Goal: Subscribe to service/newsletter

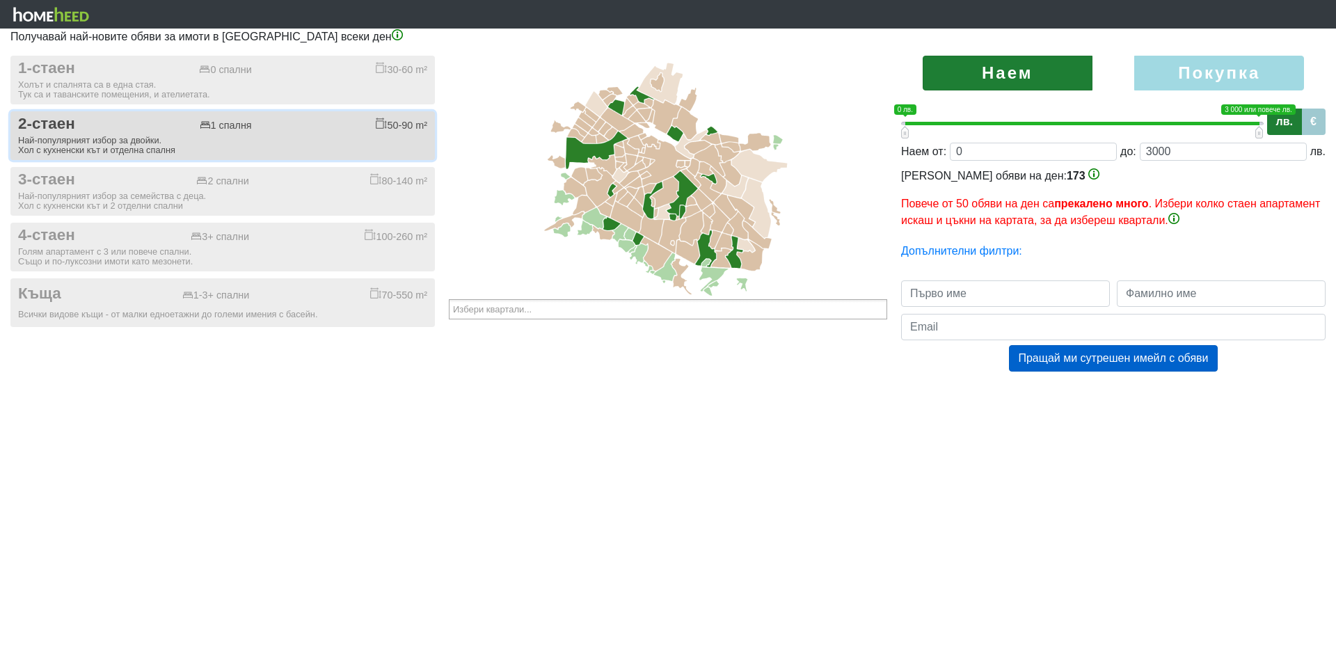
click at [348, 128] on div "2-стаен 1 спалня 50-90 m²" at bounding box center [222, 124] width 409 height 19
checkbox input "true"
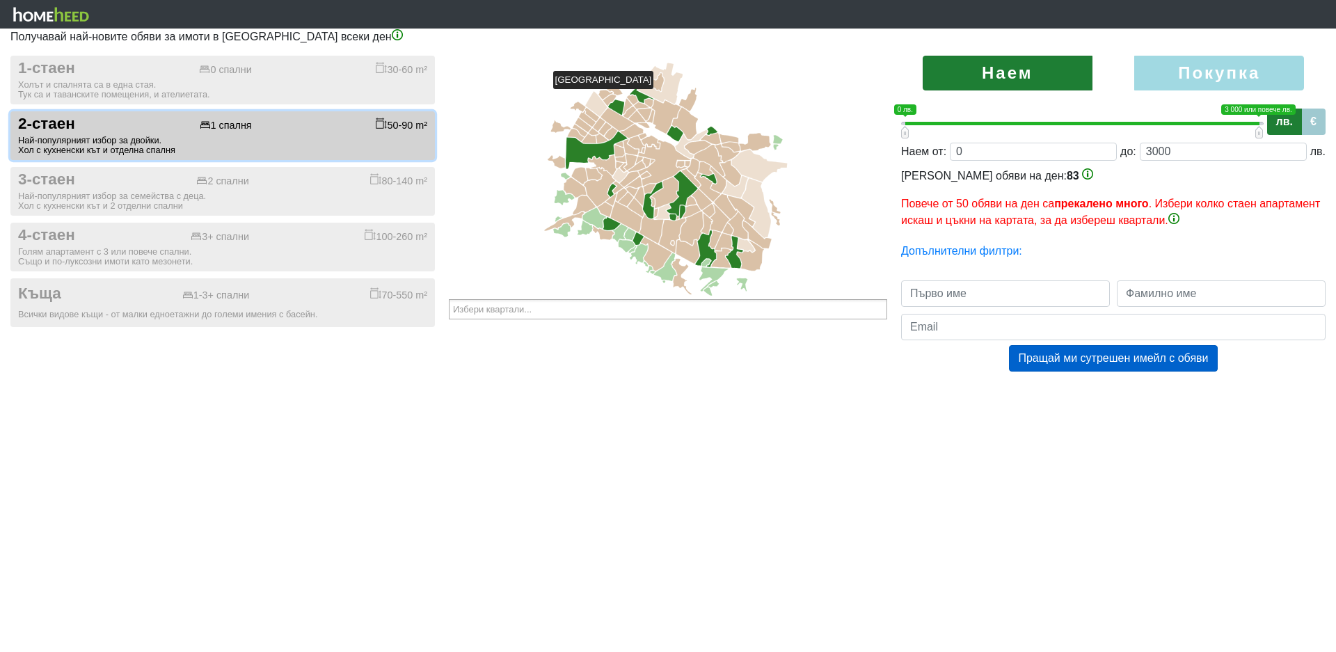
click at [637, 99] on icon at bounding box center [642, 95] width 24 height 17
click at [630, 104] on icon at bounding box center [632, 100] width 11 height 10
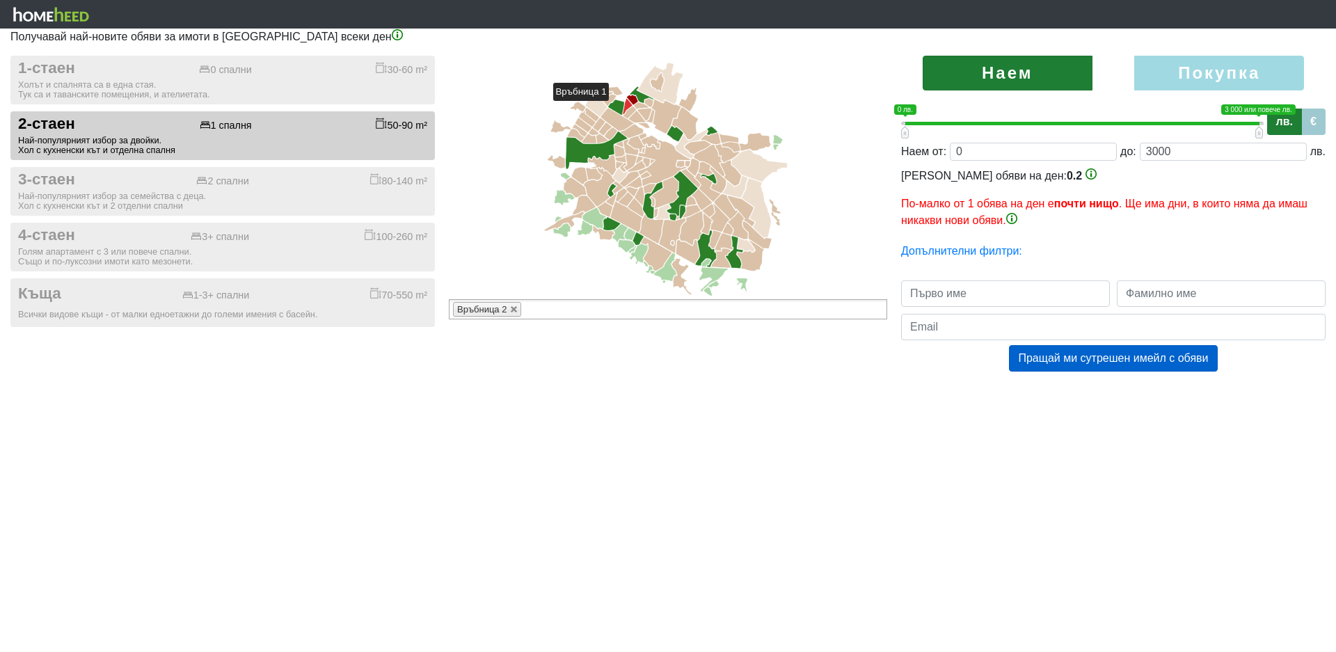
click at [628, 111] on icon at bounding box center [628, 106] width 10 height 16
click at [621, 110] on icon at bounding box center [616, 107] width 16 height 15
click at [607, 106] on icon at bounding box center [609, 101] width 13 height 12
click at [607, 99] on icon at bounding box center [605, 95] width 15 height 10
click at [612, 95] on icon at bounding box center [615, 91] width 16 height 8
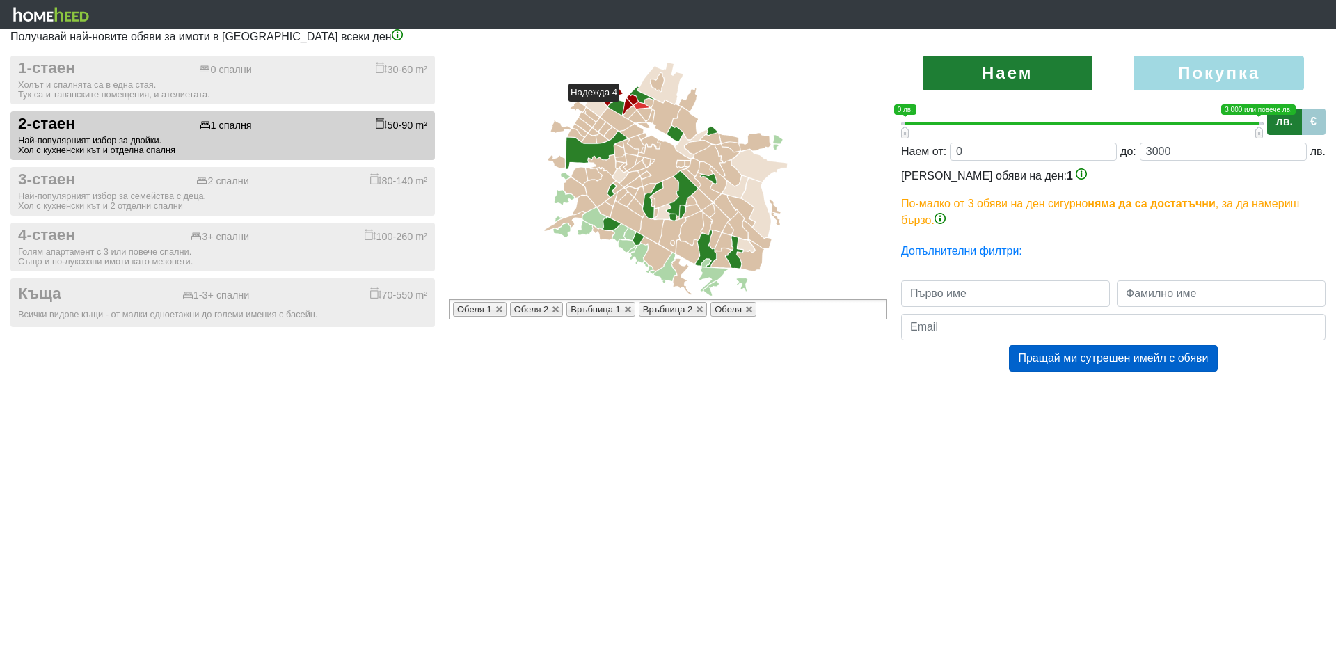
click at [637, 109] on icon at bounding box center [641, 105] width 15 height 7
click at [630, 112] on icon at bounding box center [628, 106] width 10 height 16
click at [629, 108] on icon at bounding box center [628, 106] width 10 height 16
click at [630, 117] on icon at bounding box center [630, 112] width 13 height 12
click at [633, 122] on icon at bounding box center [637, 117] width 17 height 12
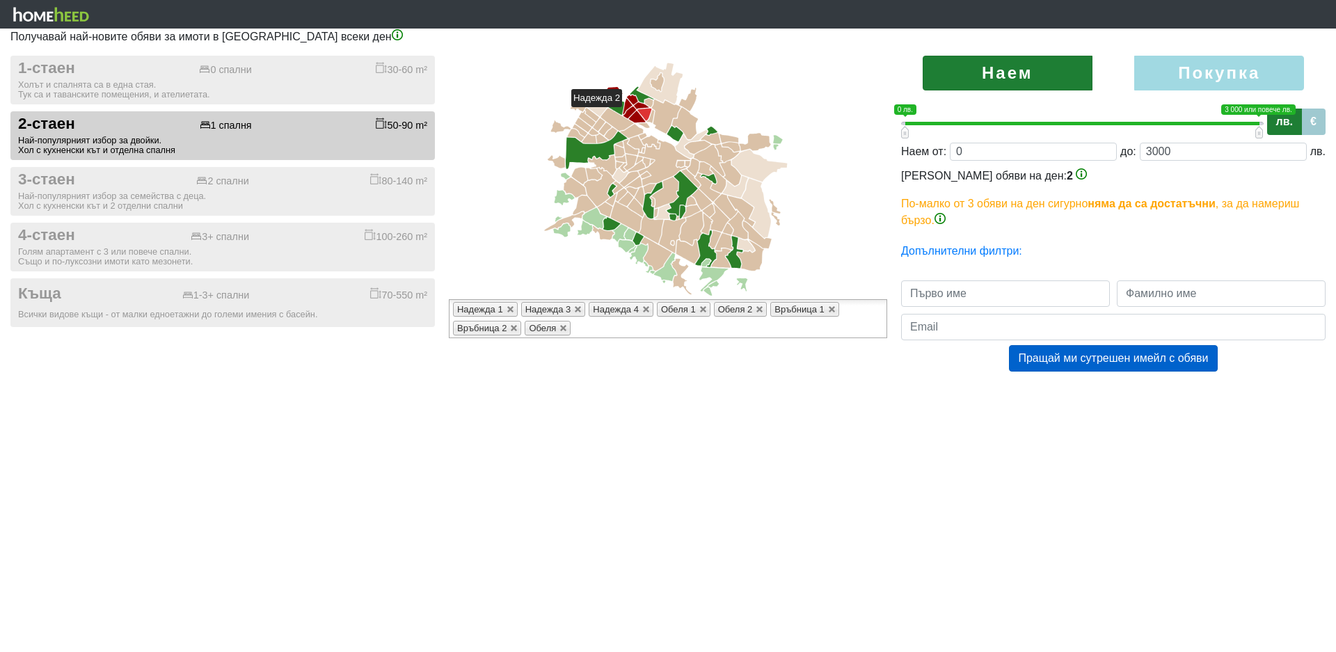
click at [640, 117] on icon at bounding box center [644, 115] width 14 height 13
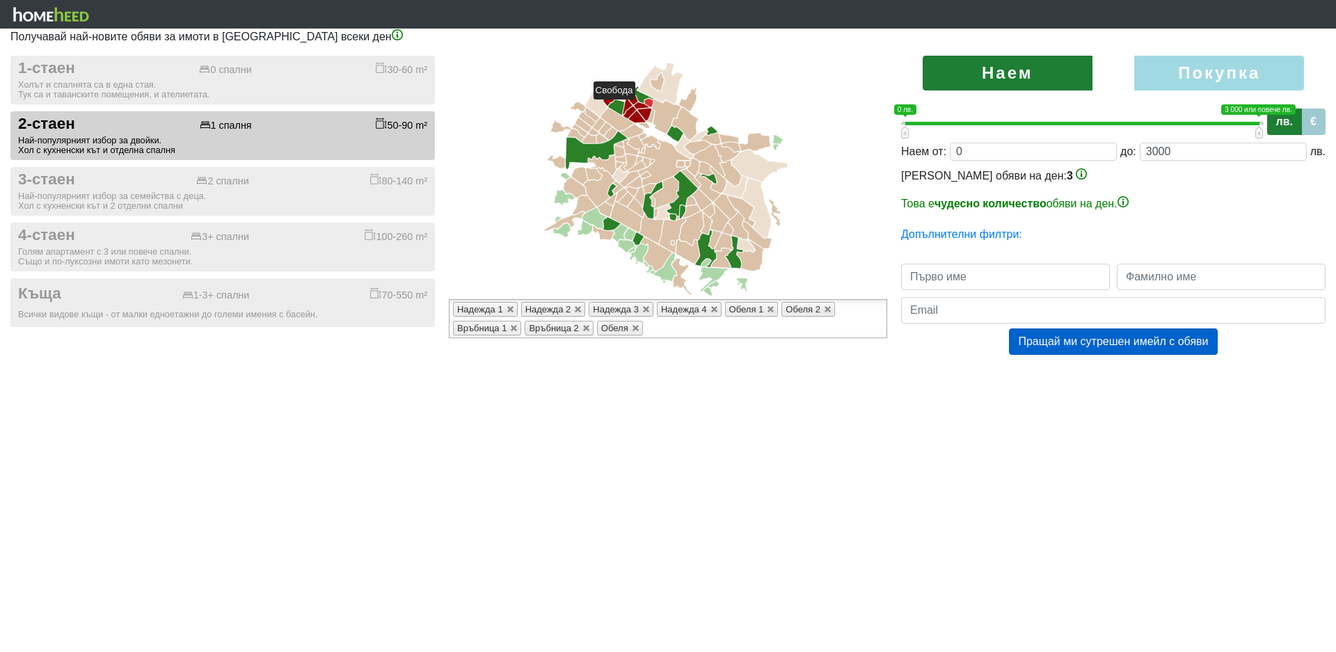
click at [651, 108] on icon at bounding box center [648, 103] width 8 height 9
click at [651, 122] on icon at bounding box center [650, 116] width 8 height 13
click at [646, 128] on icon at bounding box center [644, 125] width 12 height 5
click at [591, 118] on icon at bounding box center [592, 115] width 15 height 14
click at [587, 127] on icon at bounding box center [587, 119] width 17 height 16
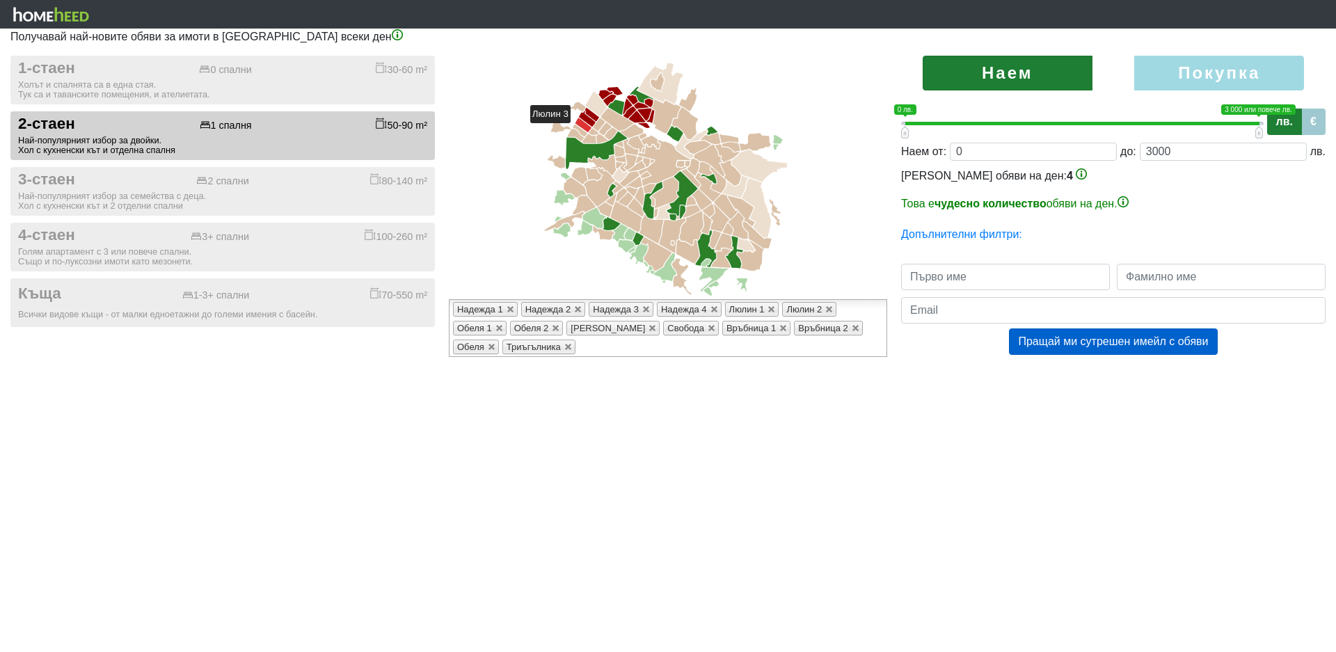
click at [586, 132] on icon at bounding box center [583, 125] width 16 height 15
click at [584, 136] on icon at bounding box center [580, 130] width 15 height 13
click at [592, 135] on icon at bounding box center [594, 131] width 10 height 7
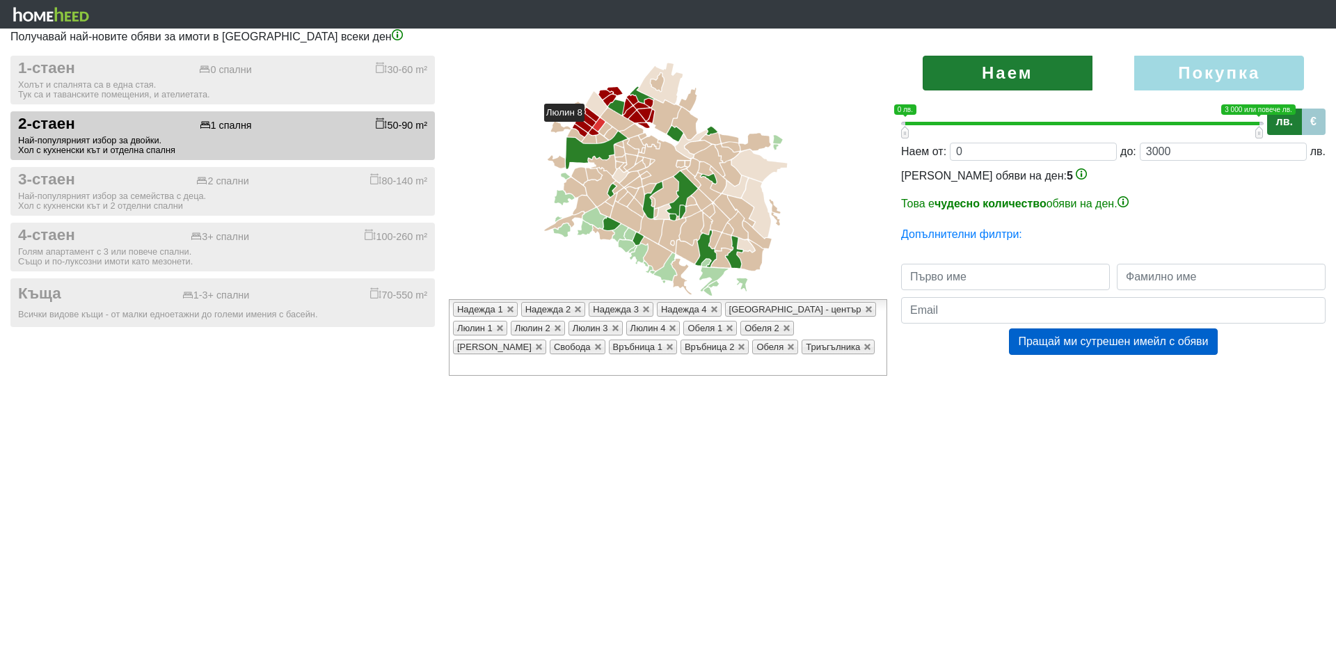
click at [600, 132] on icon at bounding box center [599, 124] width 12 height 13
click at [605, 132] on icon at bounding box center [605, 128] width 13 height 13
click at [608, 140] on icon at bounding box center [611, 133] width 13 height 13
click at [599, 143] on icon at bounding box center [602, 138] width 12 height 9
click at [588, 143] on icon at bounding box center [589, 139] width 15 height 10
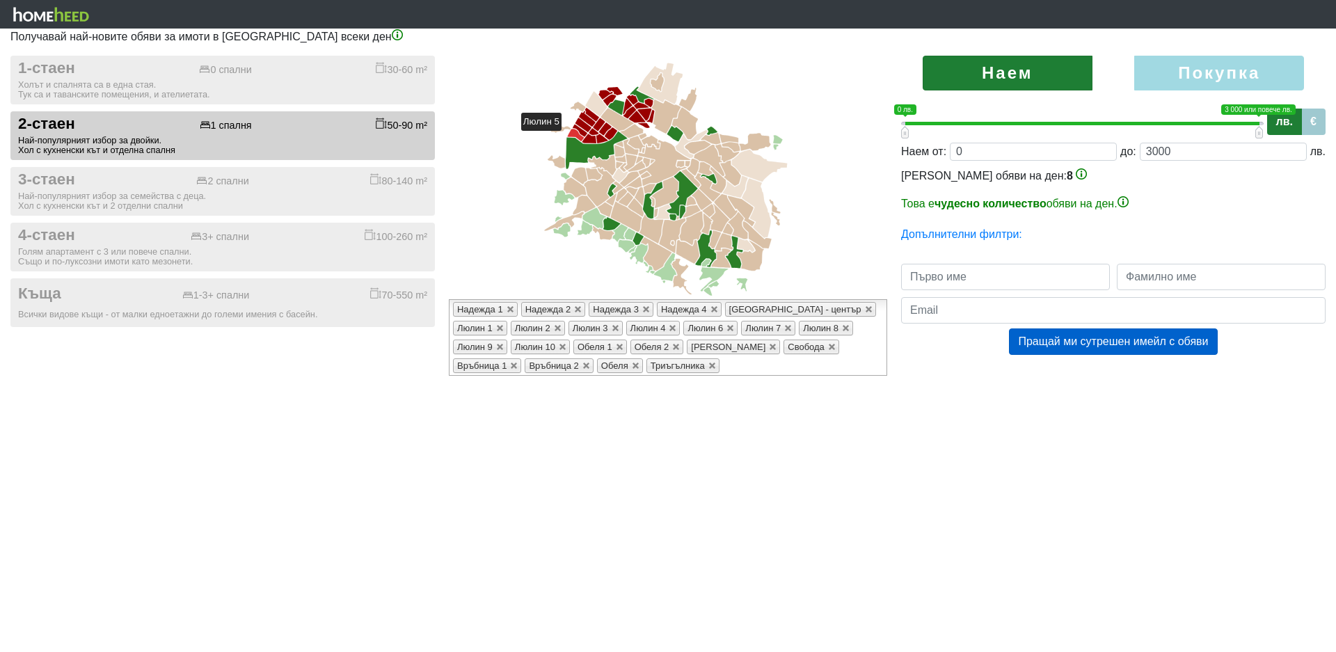
click at [577, 141] on icon at bounding box center [575, 135] width 17 height 13
click at [629, 136] on icon at bounding box center [631, 131] width 23 height 14
click at [638, 100] on icon at bounding box center [642, 95] width 24 height 17
click at [1207, 81] on label "Покупка" at bounding box center [1219, 73] width 170 height 35
radio input "true"
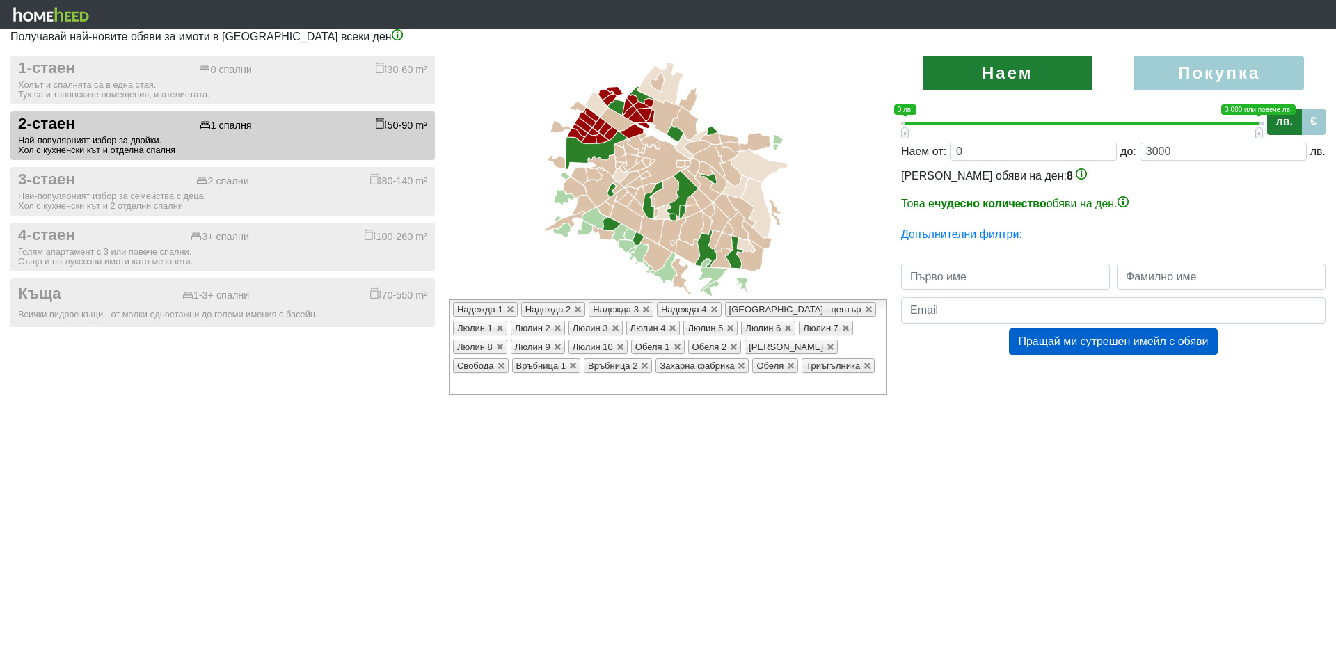
type input "0;2000000"
type input "2000000"
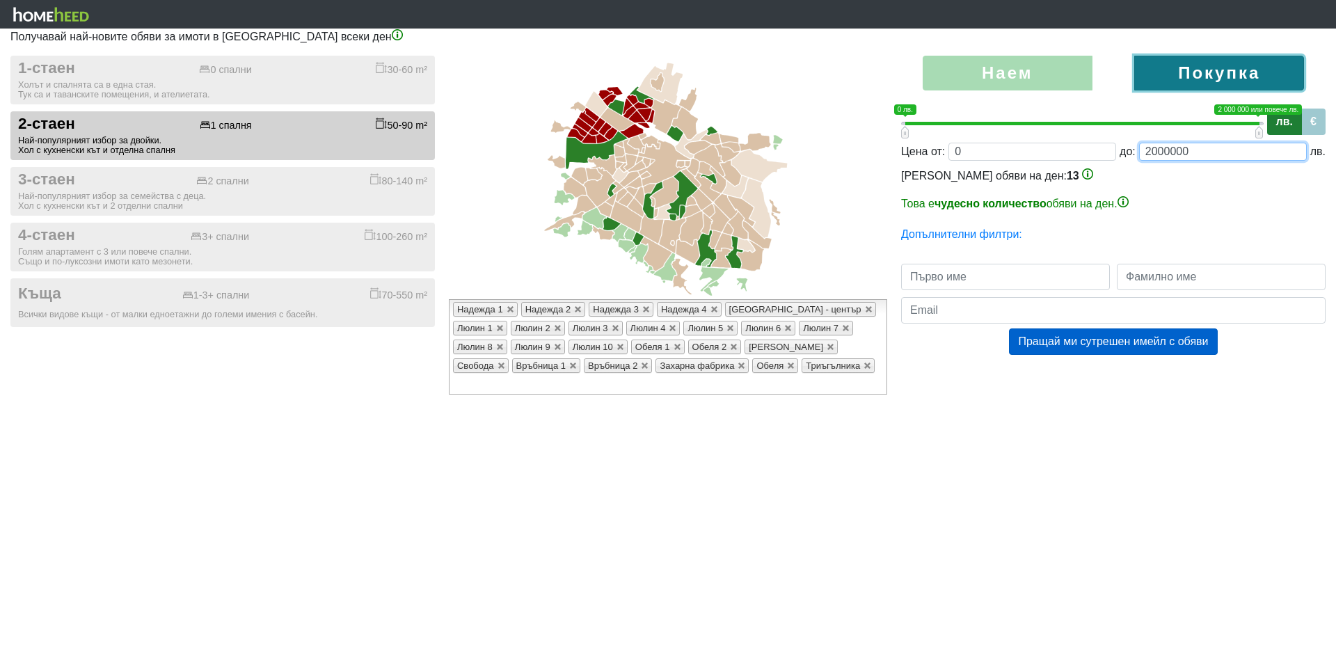
click at [1231, 161] on input "2000000" at bounding box center [1223, 152] width 168 height 18
type input "0;200000"
type input "200000"
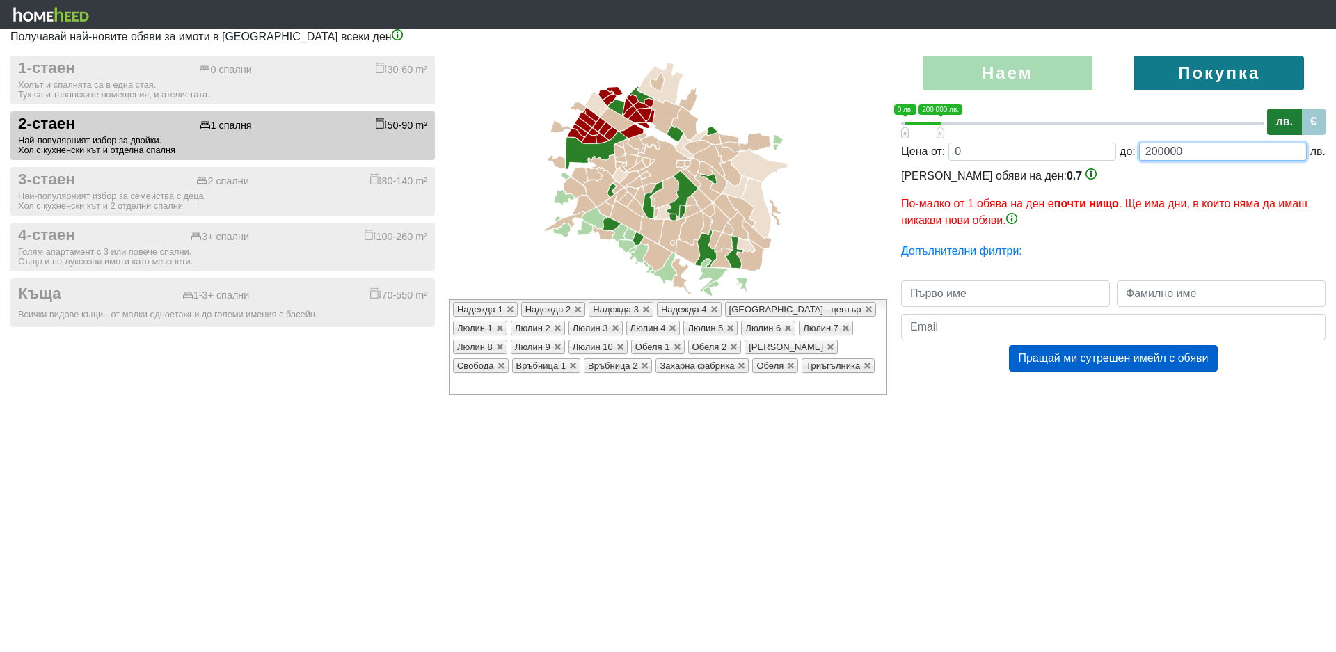
type input "0;20000"
type input "20000"
type input "0;2000"
type input "2000"
type input "0;200"
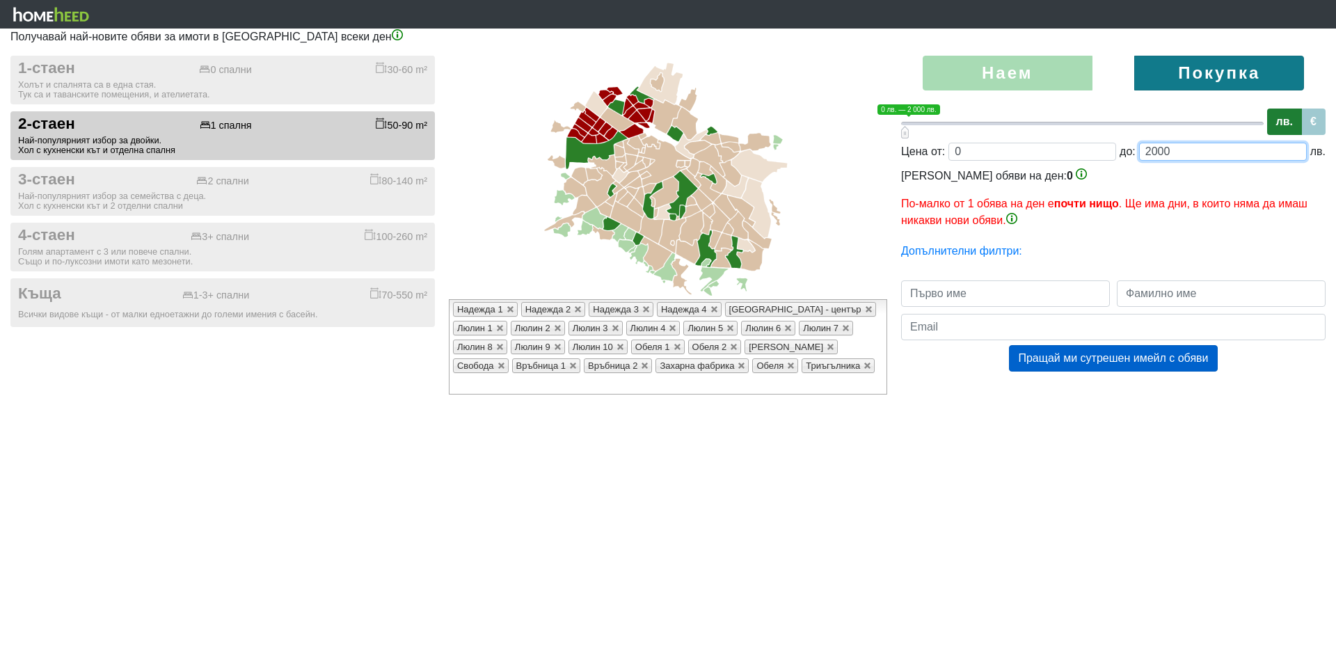
type input "200"
type input "0;20"
type input "20"
type input "0;200"
type input "200"
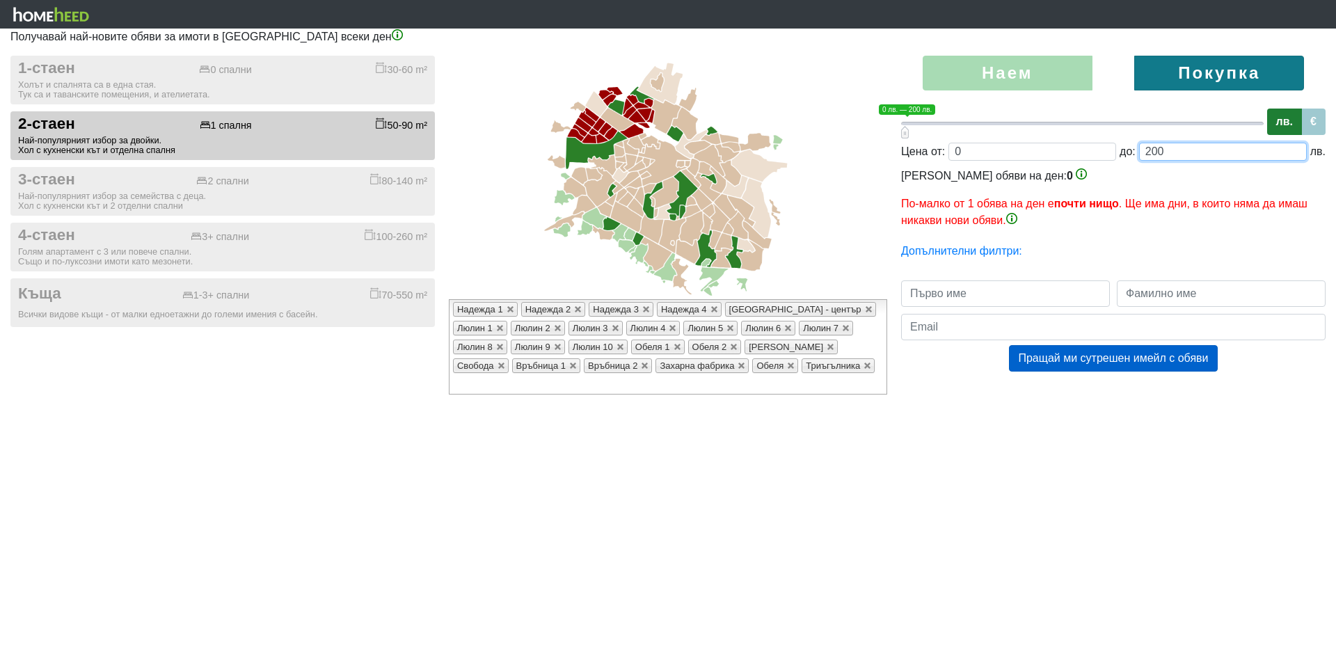
type input "0;2000"
type input "2000"
type input "0;20000"
type input "20000"
type input "0;200000"
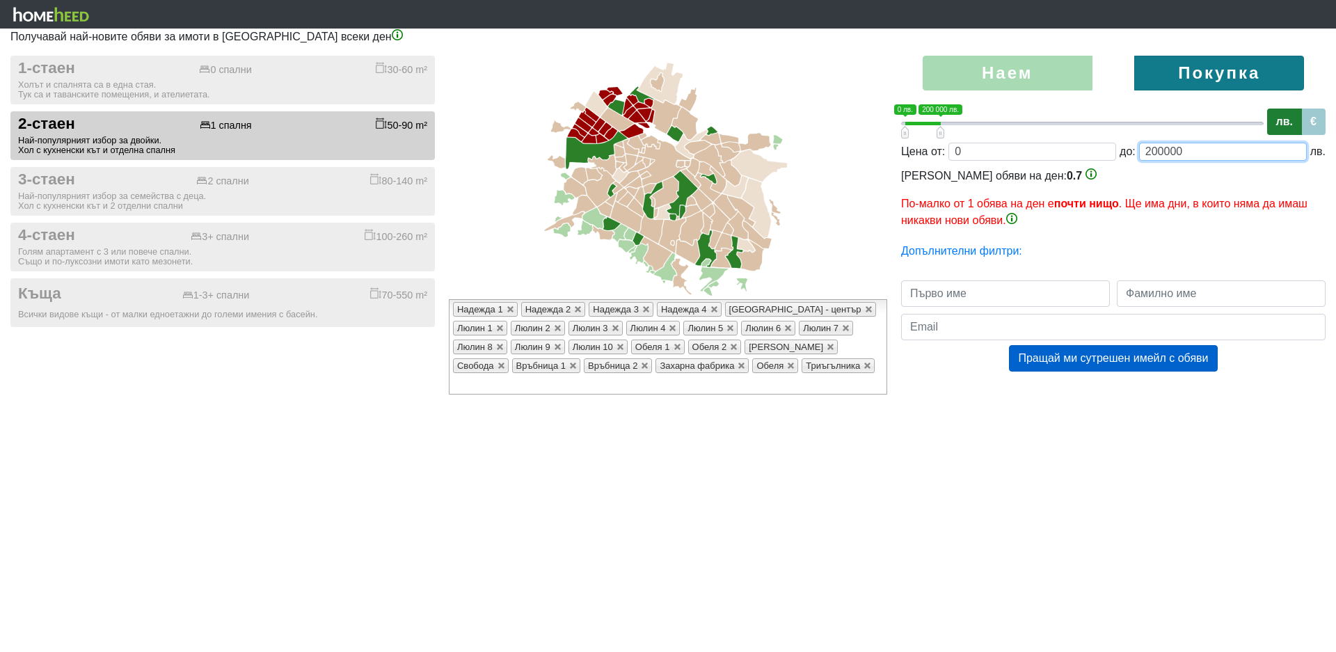
type input "200000"
click at [1058, 307] on input "text" at bounding box center [1005, 293] width 209 height 26
type input "[PERSON_NAME]"
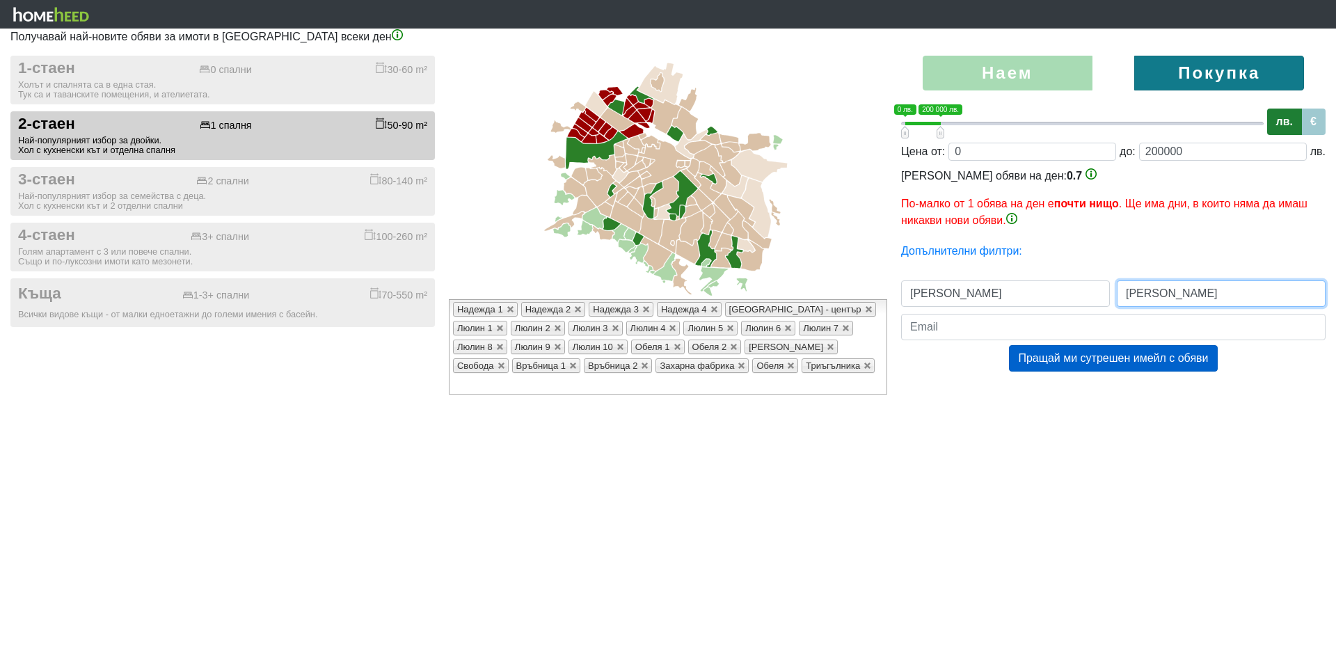
type input "[PERSON_NAME]"
click at [1010, 340] on input "email" at bounding box center [1113, 327] width 424 height 26
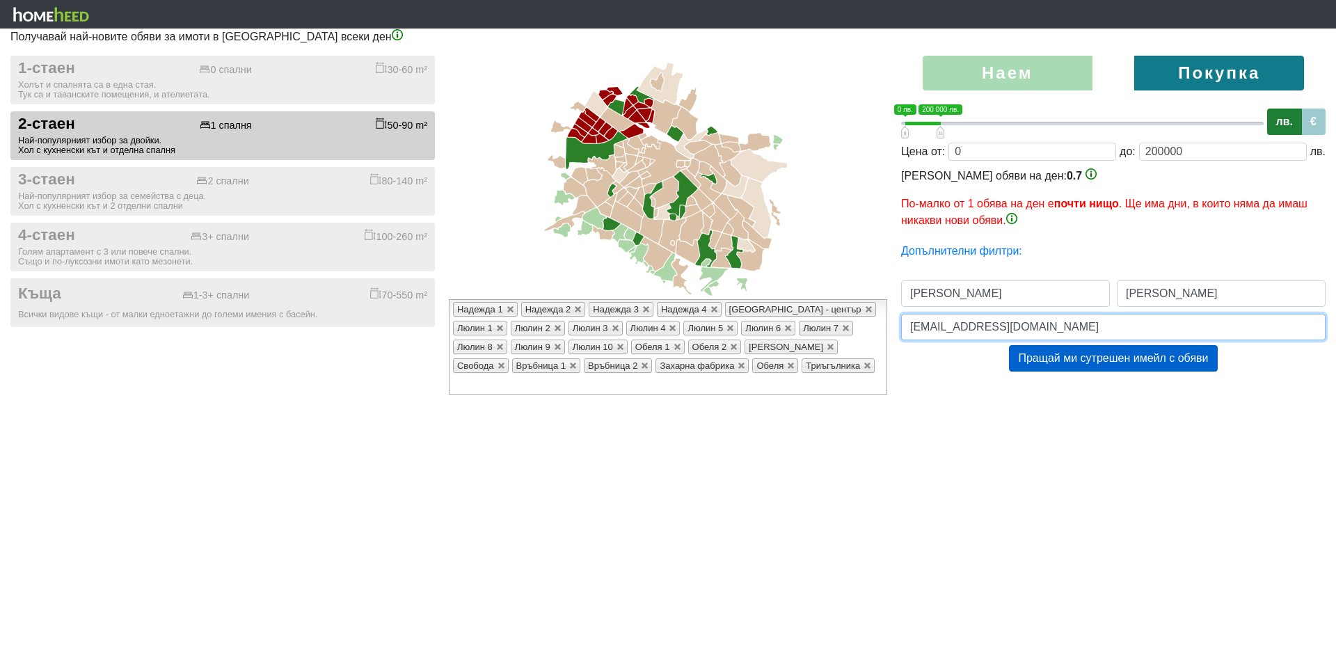
drag, startPoint x: 954, startPoint y: 382, endPoint x: 953, endPoint y: 390, distance: 7.7
click at [953, 340] on input "[EMAIL_ADDRESS][DOMAIN_NAME]" at bounding box center [1113, 327] width 424 height 26
type input "[EMAIL_ADDRESS][DOMAIN_NAME]"
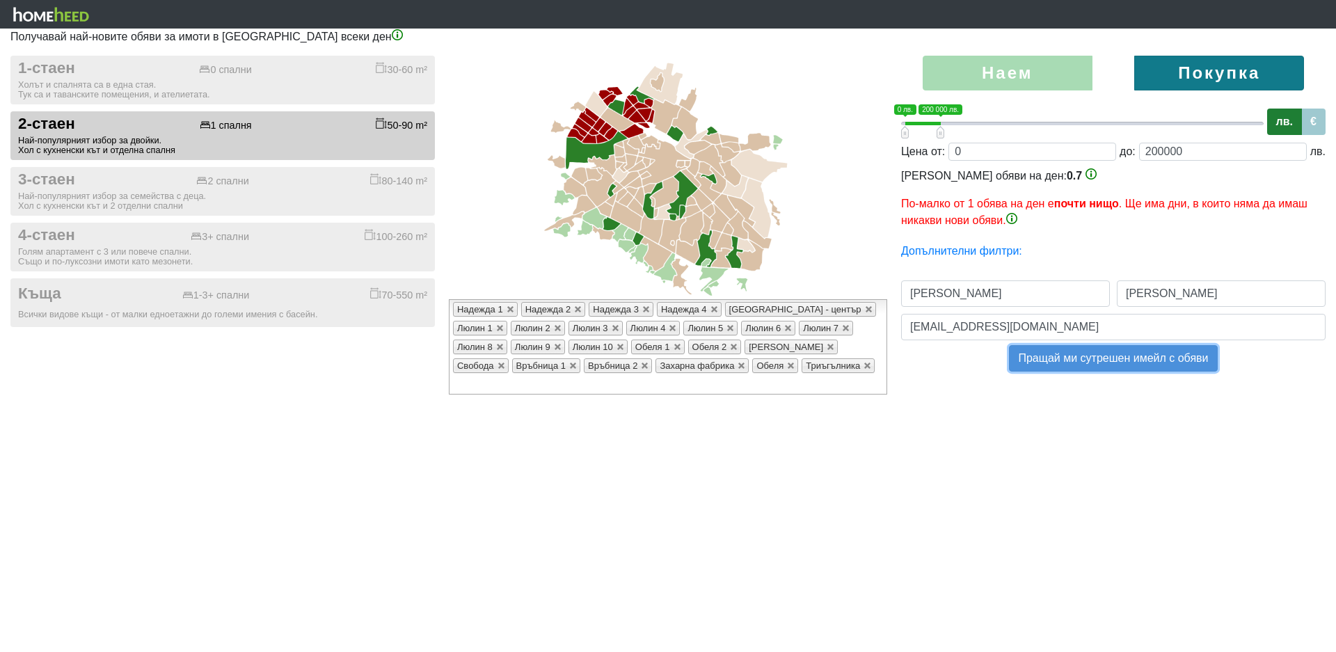
click at [1085, 372] on button "Пращай ми сутрешен имейл с обяви" at bounding box center [1113, 358] width 208 height 26
